Goal: Check status: Check status

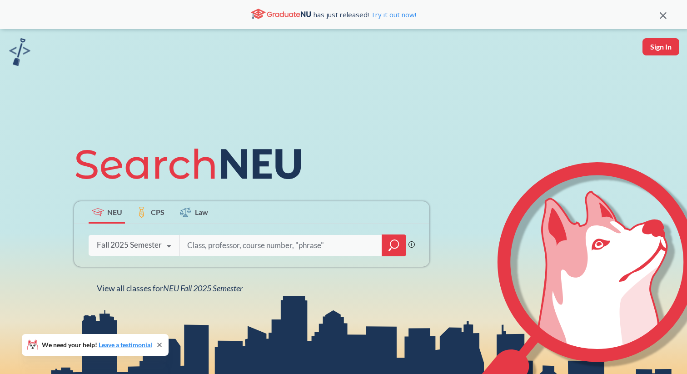
click at [263, 240] on input "search" at bounding box center [280, 245] width 189 height 19
type input "strategy4501"
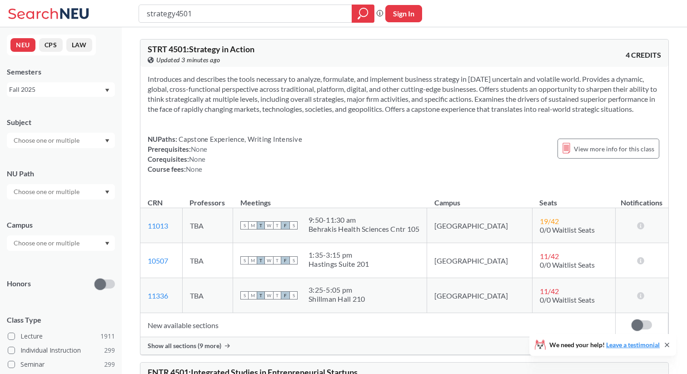
click at [198, 350] on span "Show all sections (9 more)" at bounding box center [185, 346] width 74 height 8
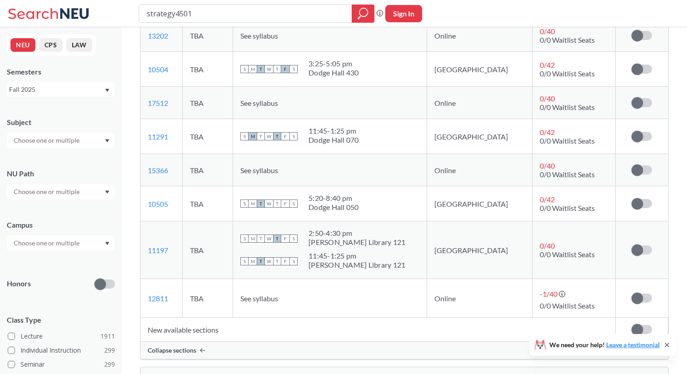
scroll to position [355, 0]
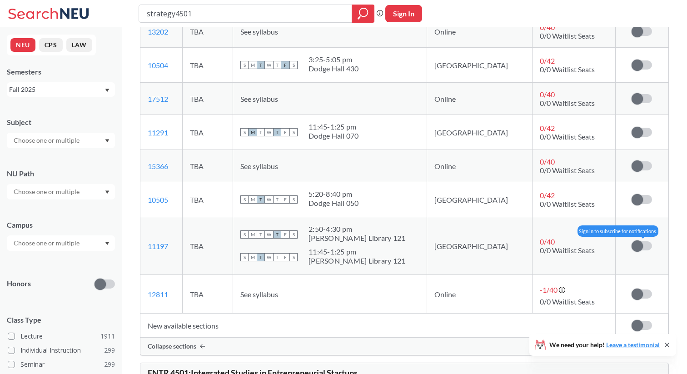
click at [635, 252] on span at bounding box center [637, 245] width 11 height 11
click at [632, 241] on input "checkbox" at bounding box center [632, 241] width 0 height 0
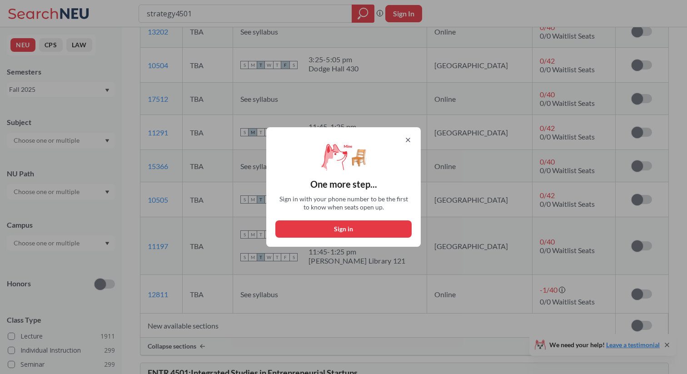
click at [345, 231] on button "Sign in" at bounding box center [343, 228] width 136 height 17
select select "US"
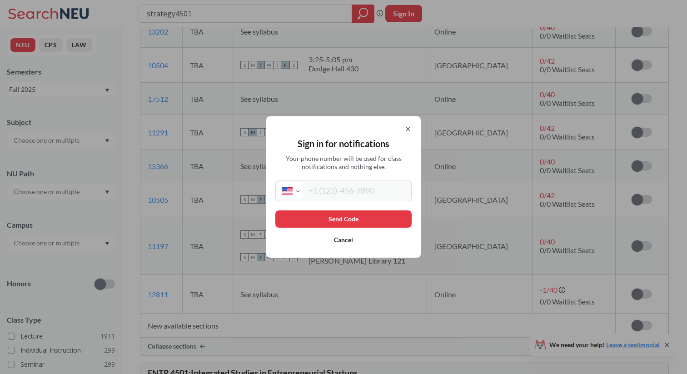
click at [331, 194] on input "tel" at bounding box center [356, 190] width 106 height 17
type input "[PHONE_NUMBER]"
click at [377, 214] on button "Send Code" at bounding box center [343, 218] width 136 height 17
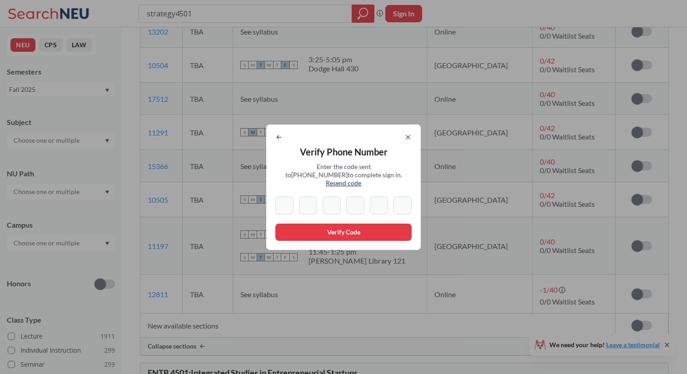
type input "9"
type input "2"
type input "6"
type input "7"
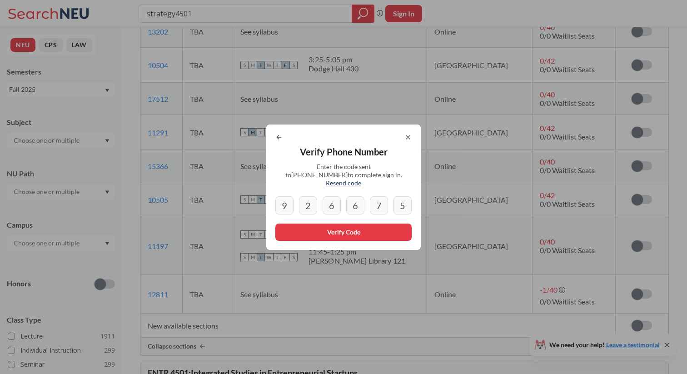
type input "5"
click at [328, 233] on button "Verify Code" at bounding box center [343, 232] width 136 height 17
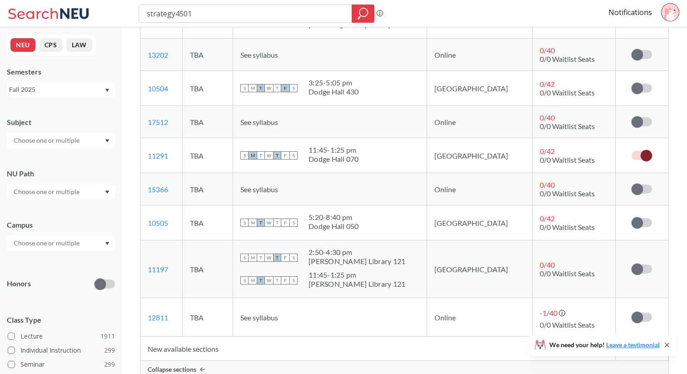
scroll to position [333, 0]
click at [644, 273] on label at bounding box center [642, 268] width 20 height 9
click at [632, 264] on input "checkbox" at bounding box center [632, 264] width 0 height 0
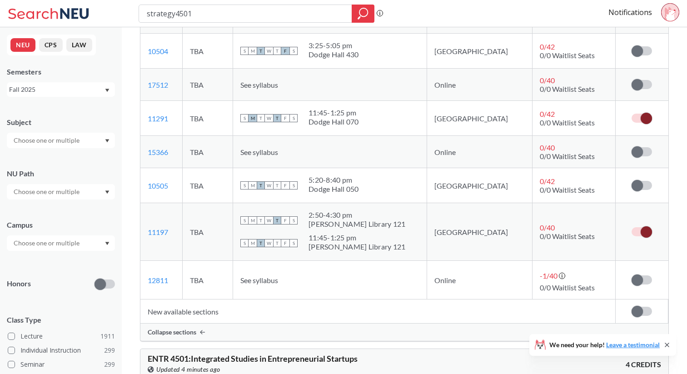
scroll to position [370, 0]
